Goal: Entertainment & Leisure: Browse casually

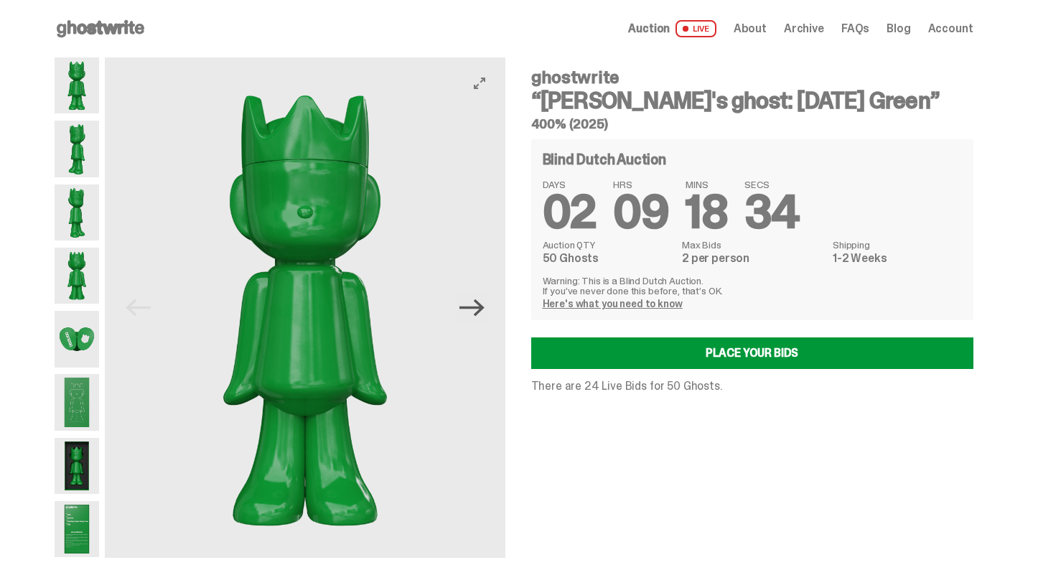
click at [480, 309] on icon "Next" at bounding box center [471, 307] width 25 height 25
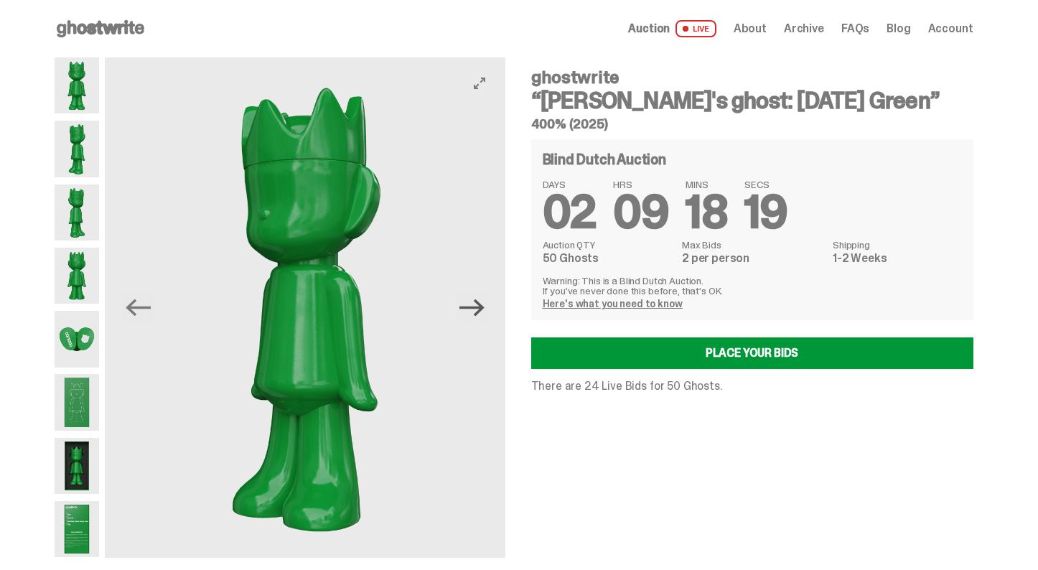
click at [474, 308] on icon "Next" at bounding box center [471, 307] width 25 height 17
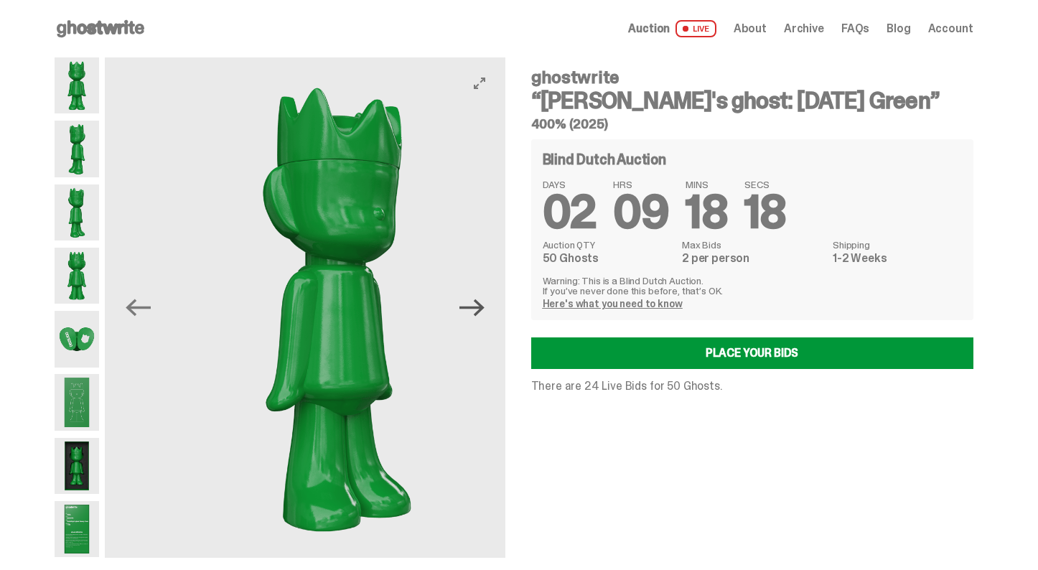
click at [474, 308] on icon "Next" at bounding box center [471, 307] width 25 height 17
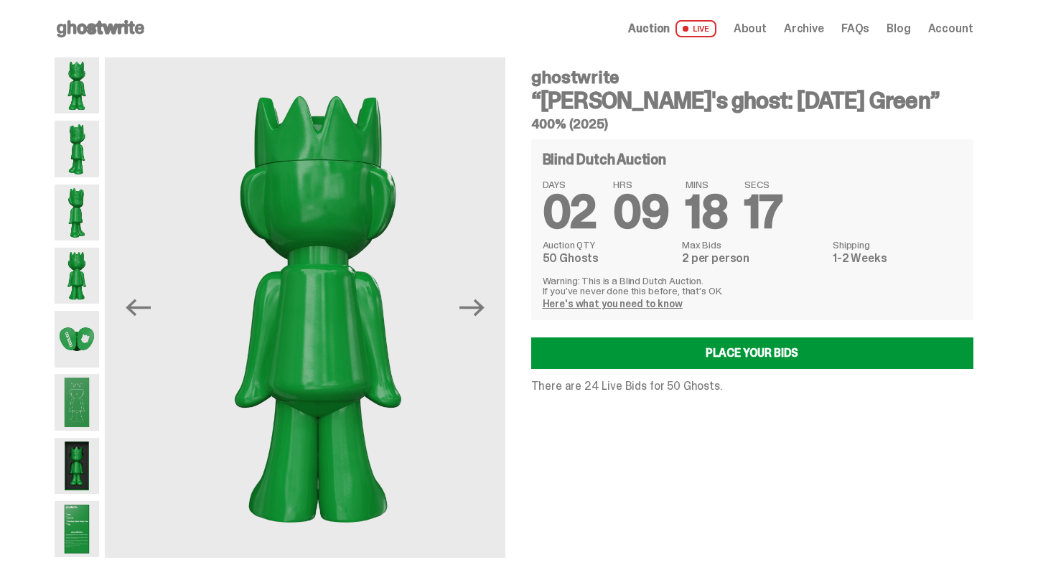
click at [88, 342] on img at bounding box center [77, 339] width 45 height 56
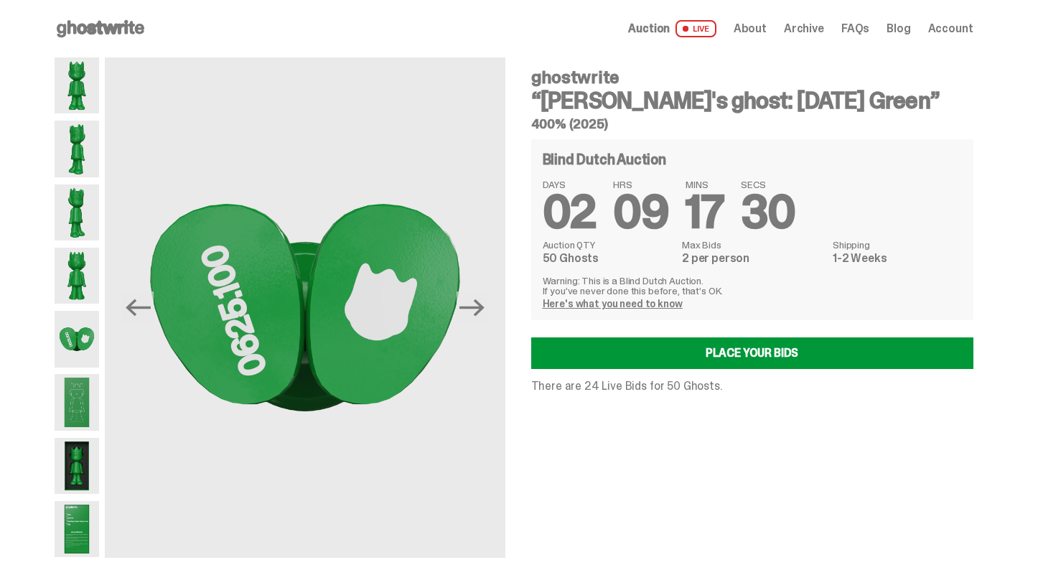
drag, startPoint x: 88, startPoint y: 80, endPoint x: 245, endPoint y: 28, distance: 165.7
